Goal: Task Accomplishment & Management: Manage account settings

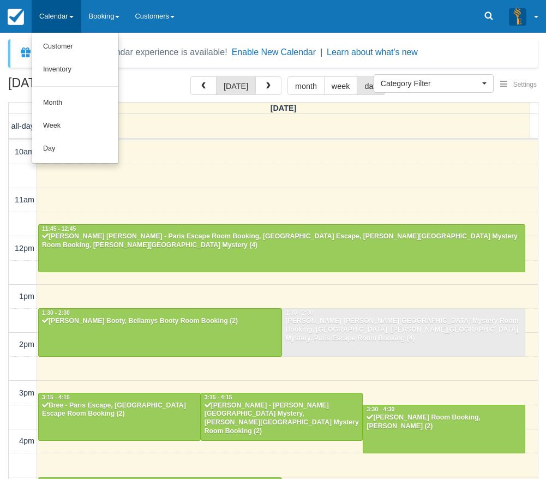
select select
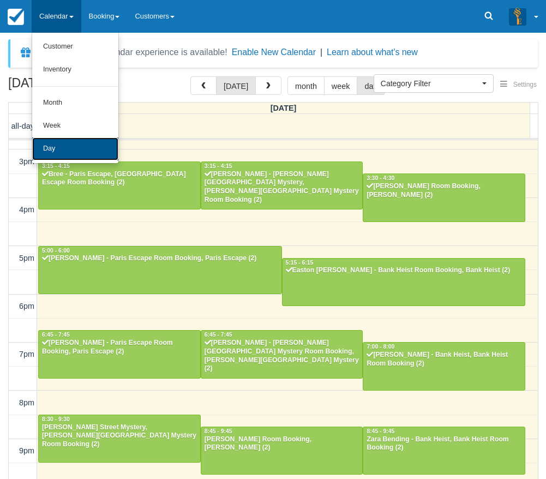
click at [59, 155] on link "Day" at bounding box center [75, 148] width 86 height 23
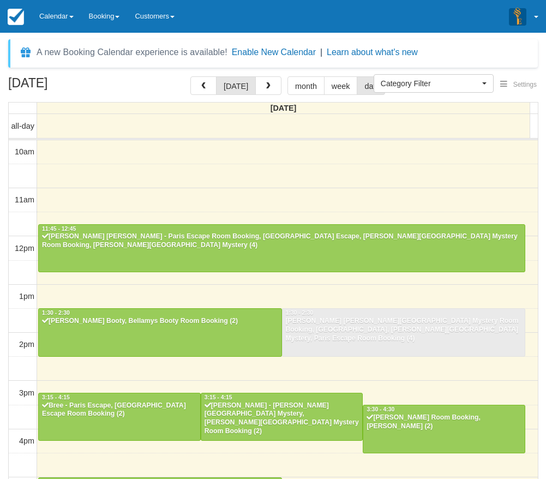
select select
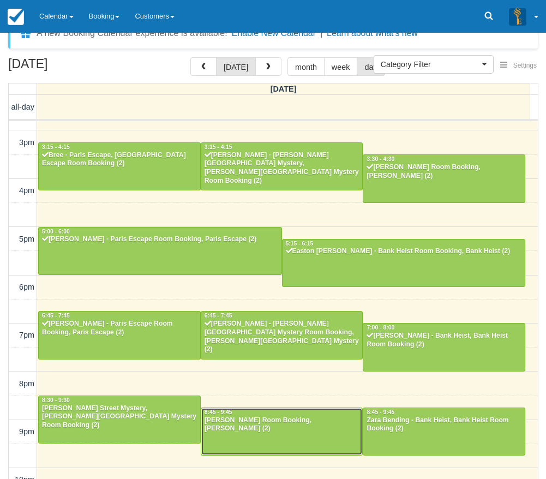
scroll to position [35, 0]
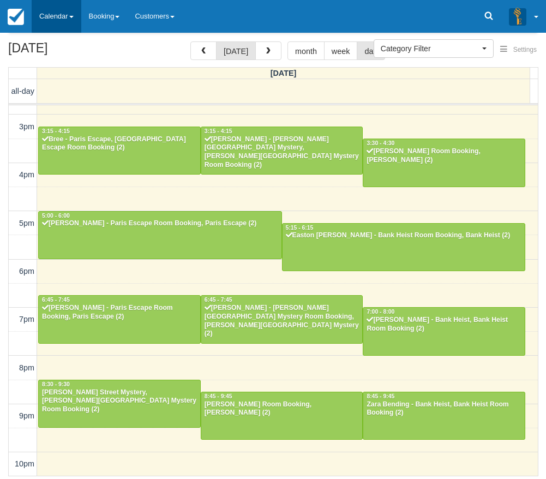
click at [54, 13] on link "Calendar" at bounding box center [57, 16] width 50 height 33
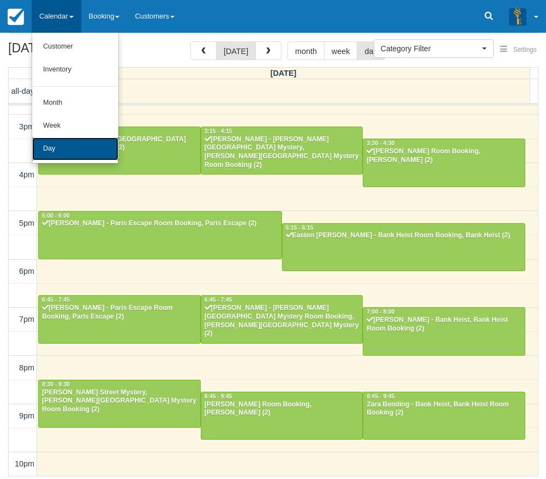
click at [60, 142] on link "Day" at bounding box center [75, 148] width 86 height 23
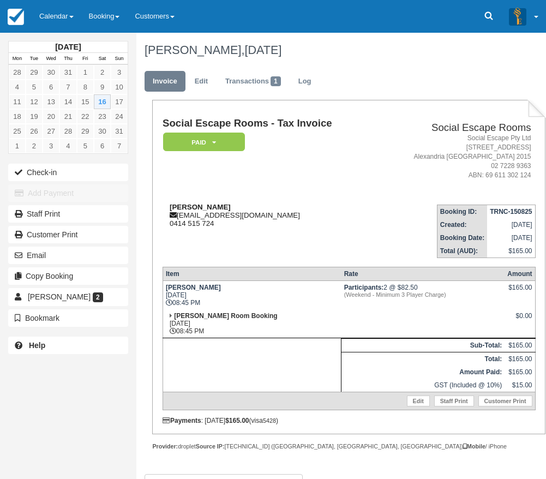
click at [179, 206] on strong "[PERSON_NAME]" at bounding box center [200, 207] width 61 height 8
drag, startPoint x: 179, startPoint y: 206, endPoint x: 200, endPoint y: 206, distance: 21.3
click at [200, 206] on strong "Melanie Penn" at bounding box center [200, 207] width 61 height 8
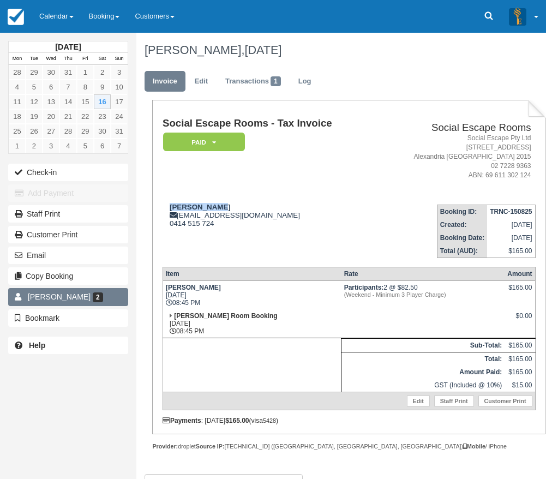
click at [93, 298] on span "2" at bounding box center [98, 297] width 10 height 10
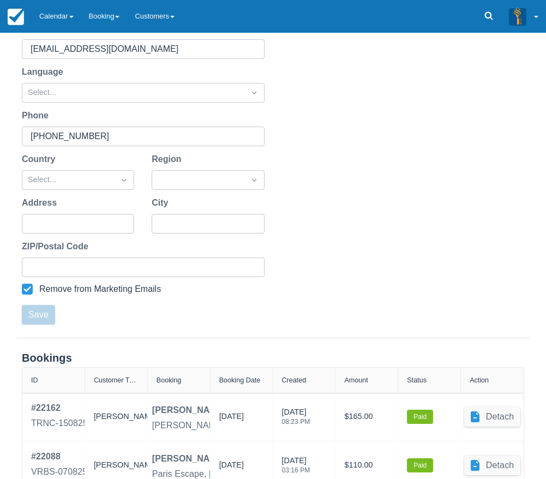
scroll to position [219, 0]
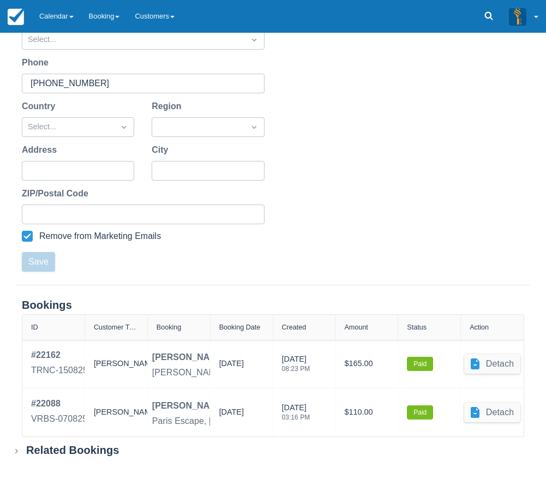
click at [379, 267] on div "First Name Melanie Last Name Penn Email mel_penn@hotmail.com Language Select...…" at bounding box center [273, 98] width 546 height 373
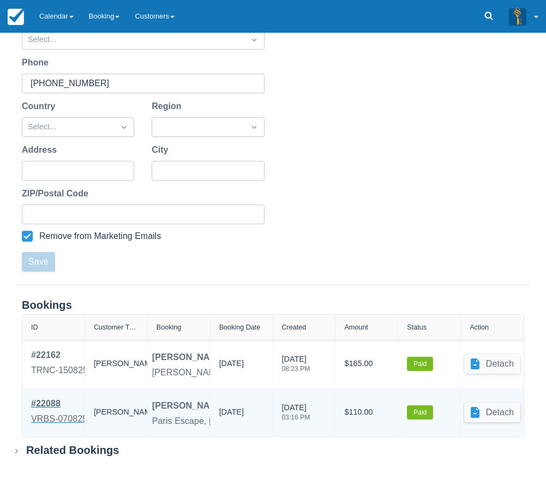
click at [64, 414] on div "VRBS-070825" at bounding box center [59, 418] width 56 height 13
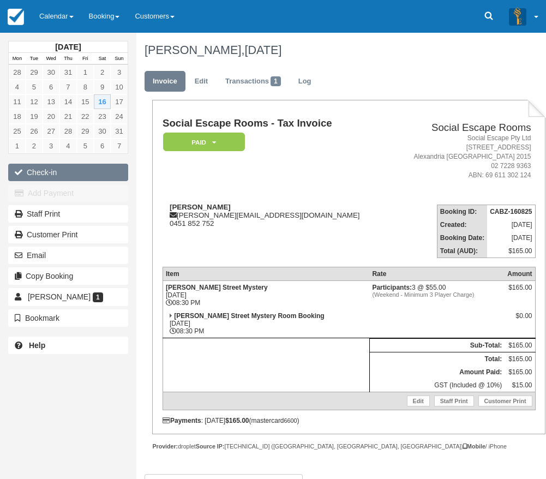
click at [56, 170] on button "Check-in" at bounding box center [68, 172] width 120 height 17
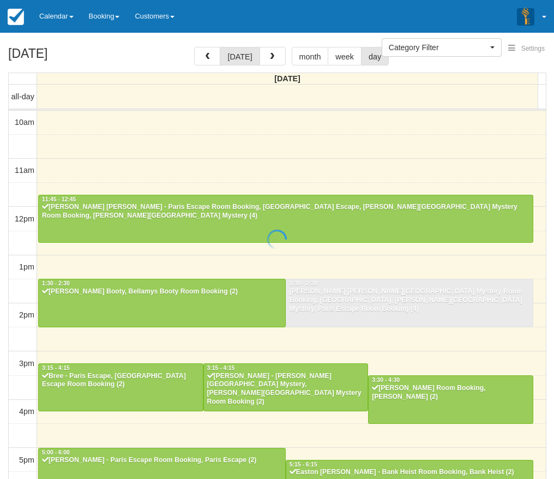
select select
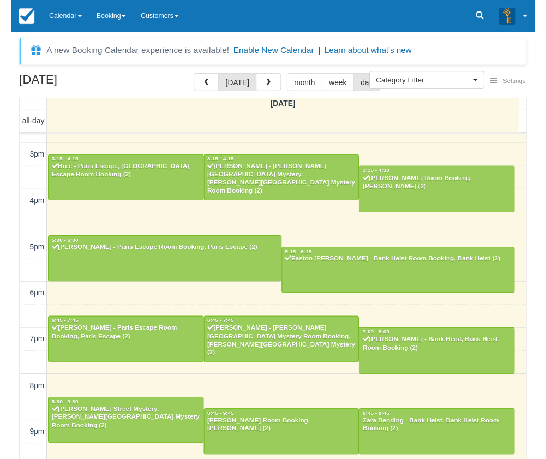
scroll to position [231, 0]
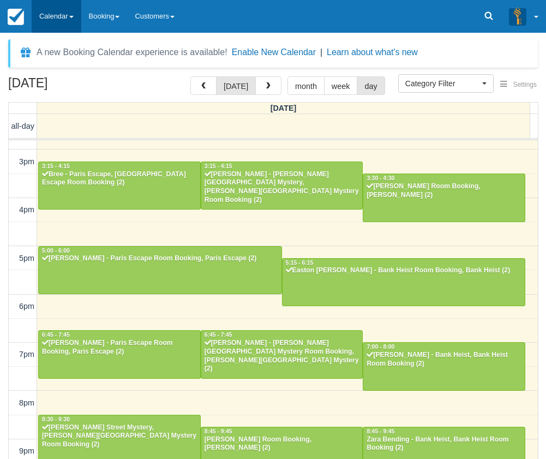
click at [62, 15] on link "Calendar" at bounding box center [57, 16] width 50 height 33
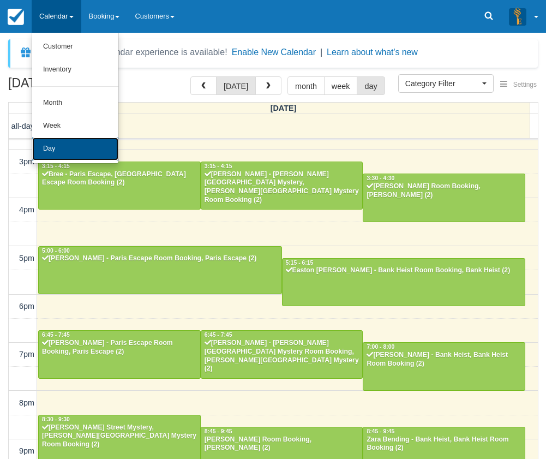
click at [58, 138] on link "Day" at bounding box center [75, 148] width 86 height 23
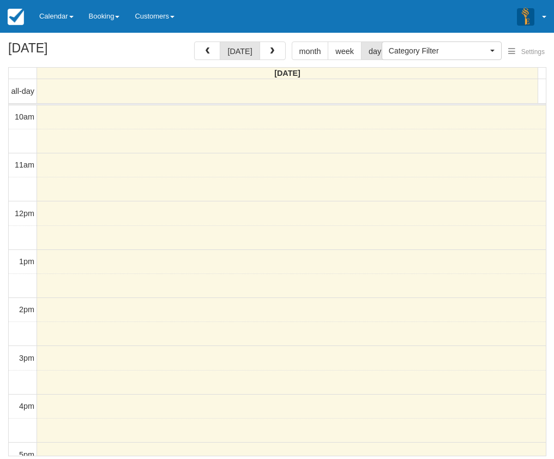
select select
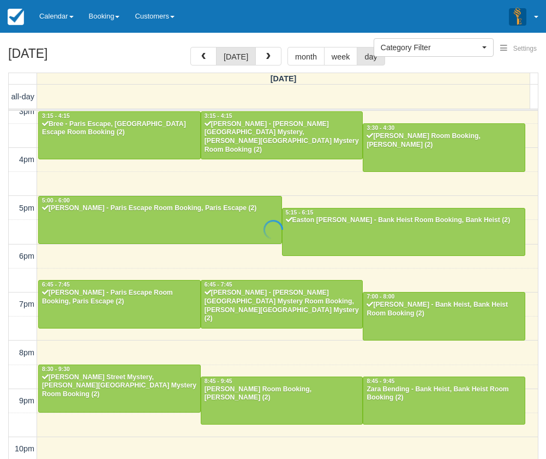
scroll to position [35, 0]
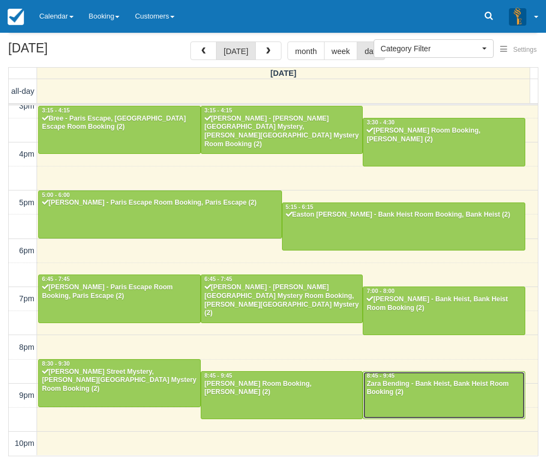
drag, startPoint x: 396, startPoint y: 395, endPoint x: 345, endPoint y: 308, distance: 101.4
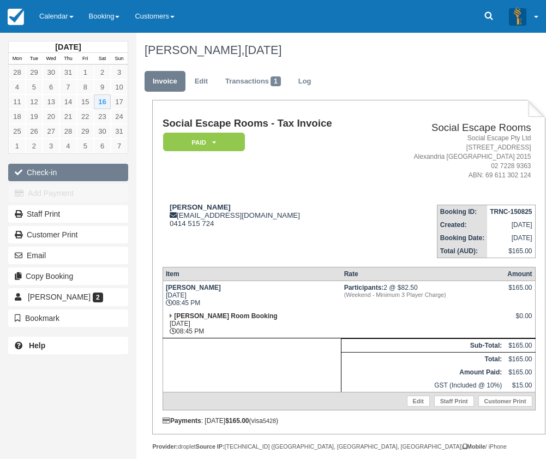
click at [86, 175] on button "Check-in" at bounding box center [68, 172] width 120 height 17
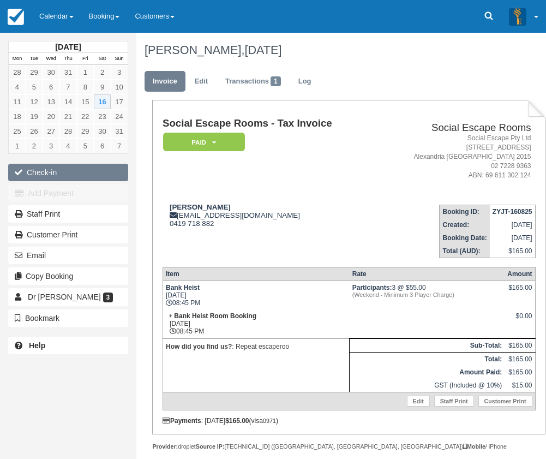
click at [79, 171] on button "Check-in" at bounding box center [68, 172] width 120 height 17
